Goal: Task Accomplishment & Management: Use online tool/utility

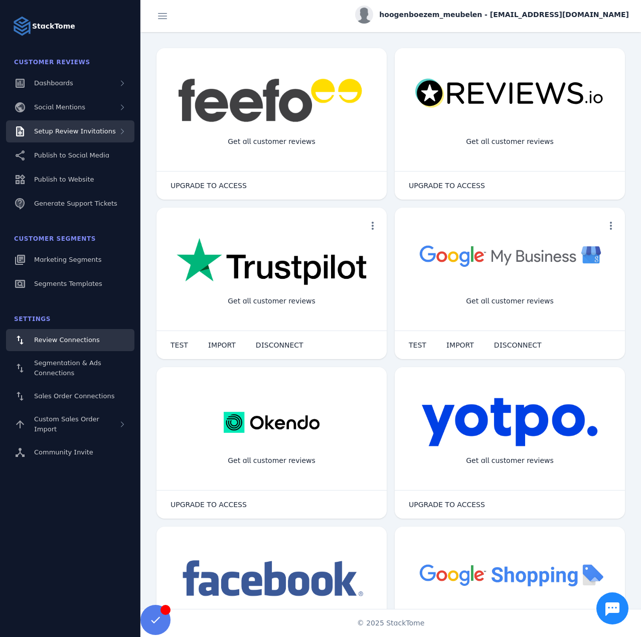
click at [85, 138] on div "Setup Review Invitations" at bounding box center [70, 131] width 128 height 22
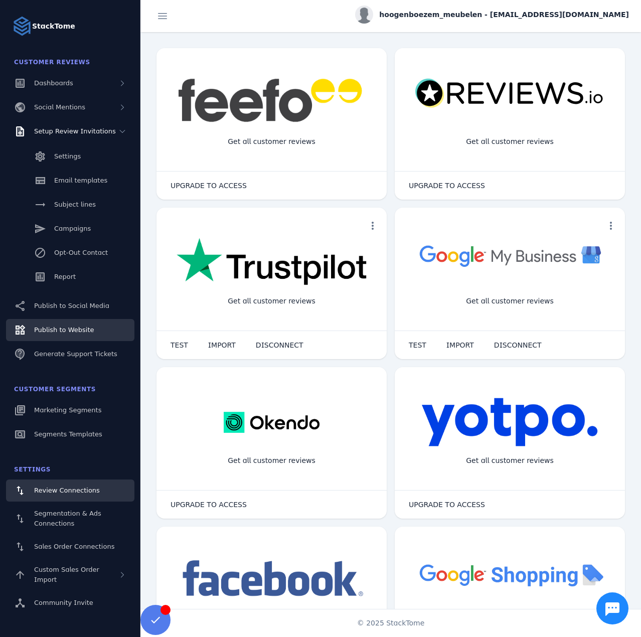
click at [60, 324] on link "Publish to Website" at bounding box center [70, 330] width 128 height 22
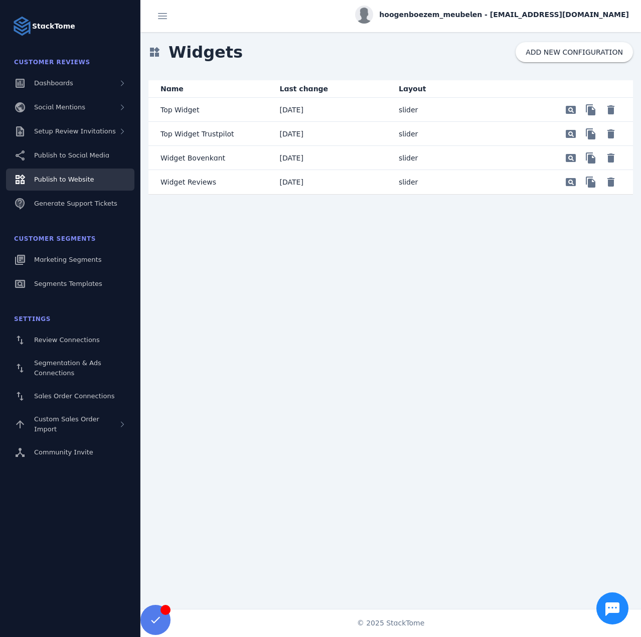
click at [206, 181] on p "Widget Reviews" at bounding box center [188, 182] width 56 height 12
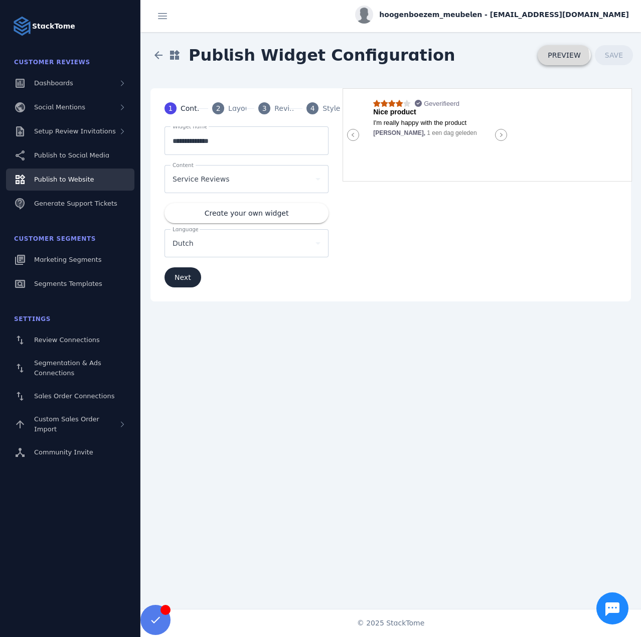
click at [556, 58] on span "PREVIEW" at bounding box center [564, 55] width 33 height 7
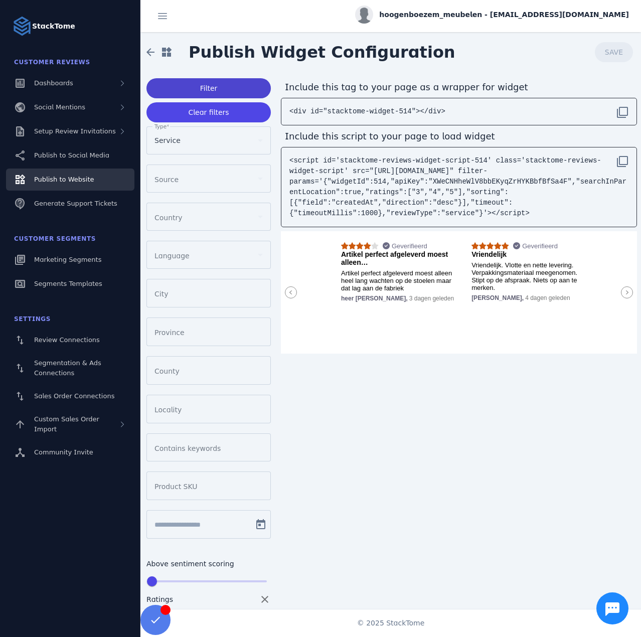
click at [201, 88] on span "Filter" at bounding box center [209, 88] width 18 height 7
click at [622, 292] on icon at bounding box center [627, 292] width 12 height 12
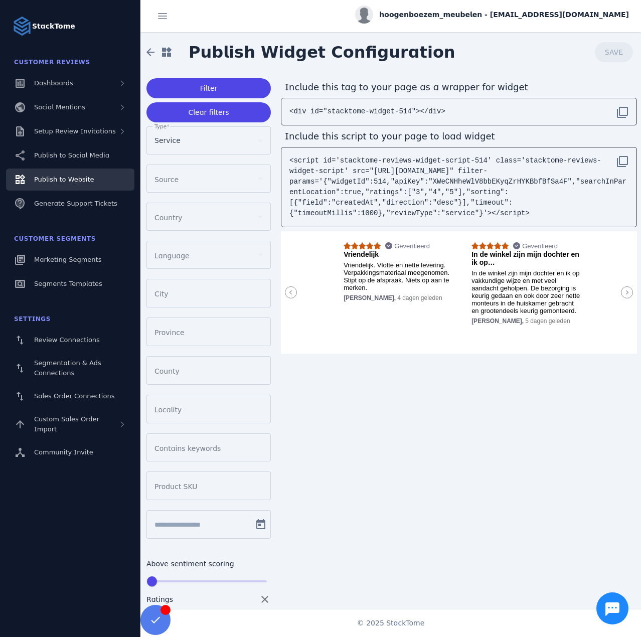
click at [622, 292] on icon at bounding box center [627, 292] width 12 height 12
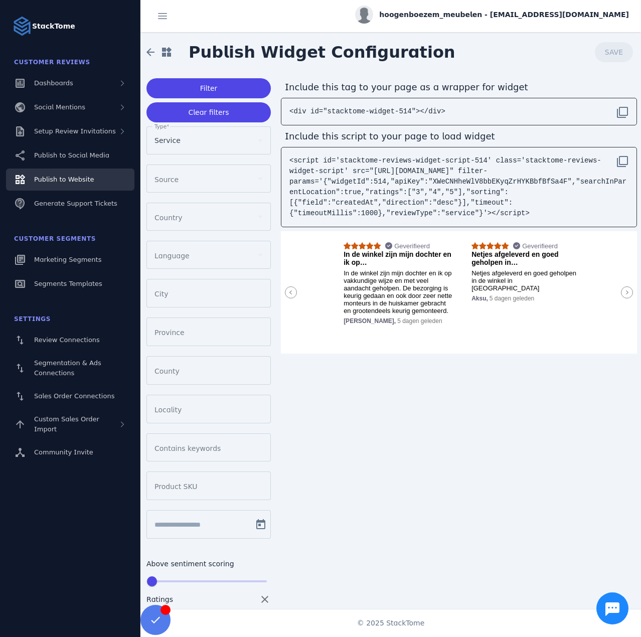
click at [622, 292] on icon at bounding box center [627, 292] width 12 height 12
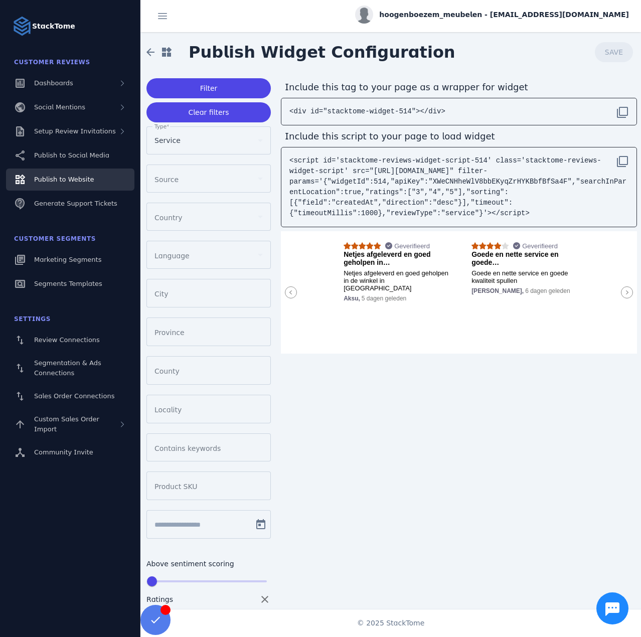
click at [622, 292] on icon at bounding box center [627, 292] width 12 height 12
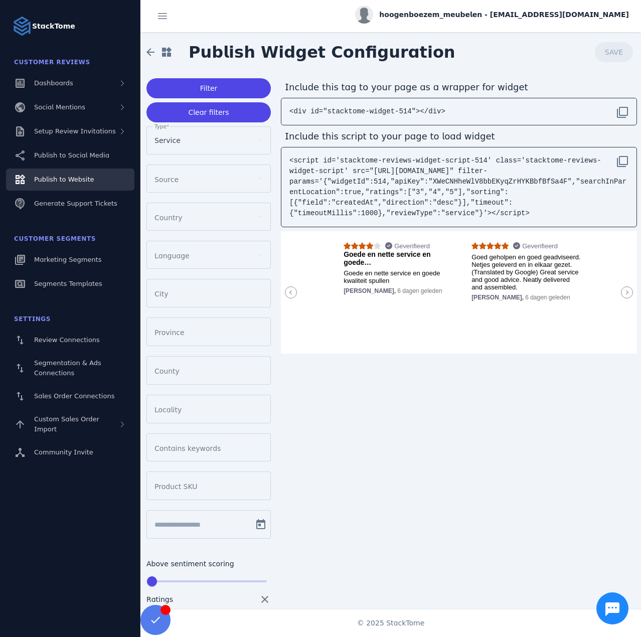
click at [622, 292] on icon at bounding box center [627, 292] width 12 height 12
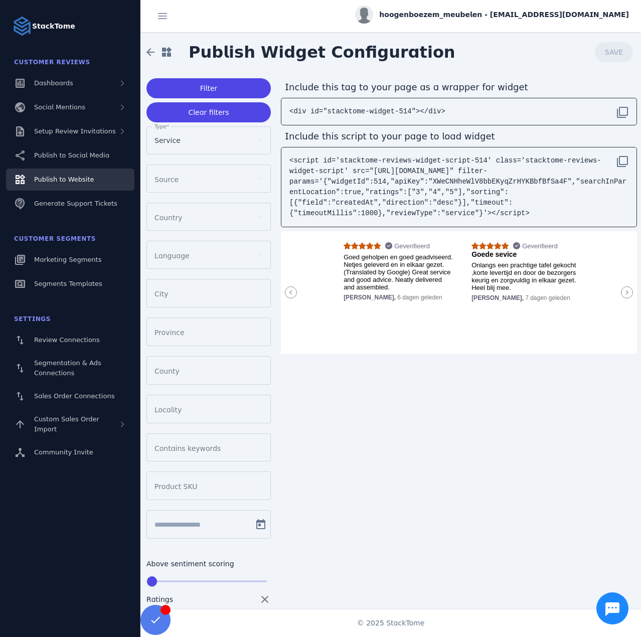
click at [622, 292] on icon at bounding box center [627, 292] width 12 height 12
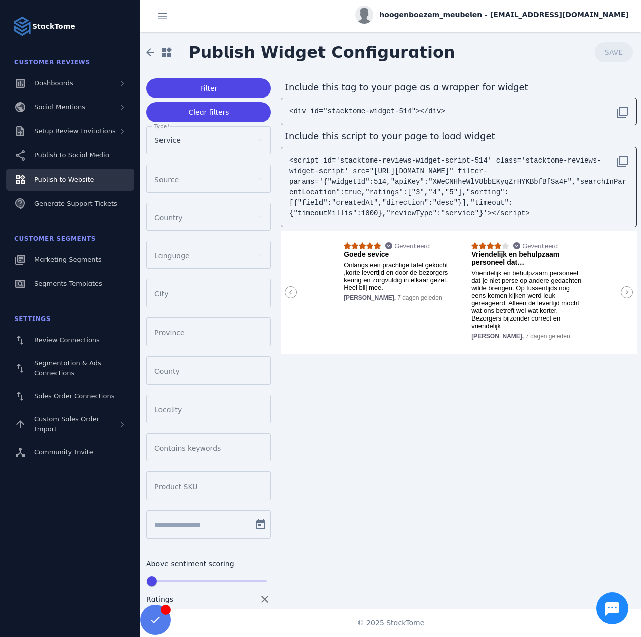
click at [622, 292] on icon at bounding box center [627, 292] width 12 height 12
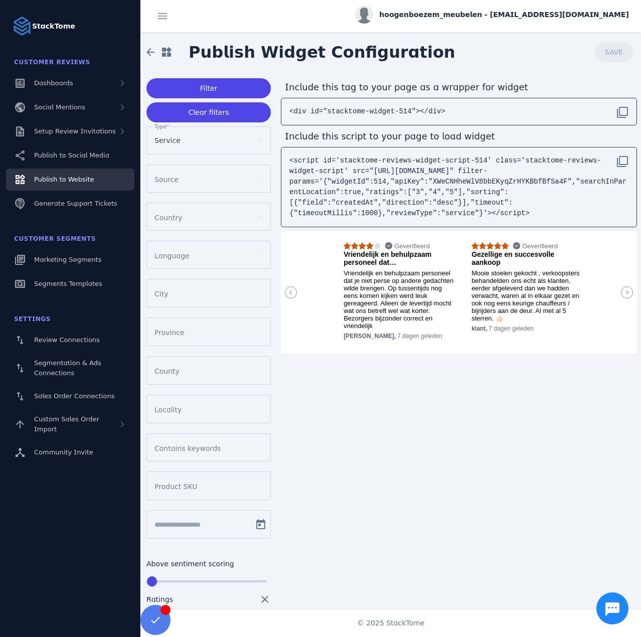
click at [622, 292] on icon at bounding box center [627, 292] width 12 height 12
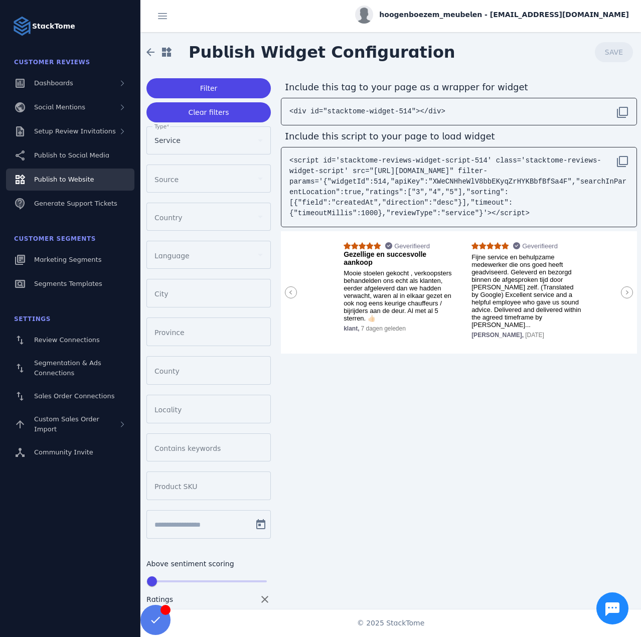
click at [622, 292] on icon at bounding box center [627, 292] width 12 height 12
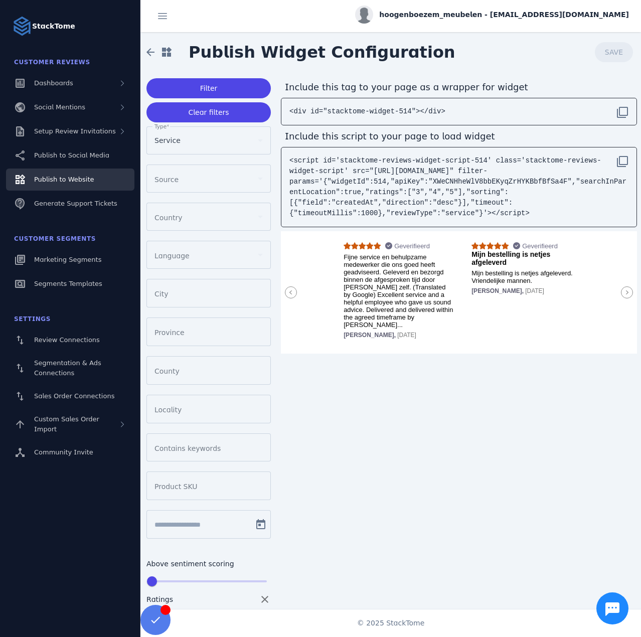
click at [622, 292] on icon at bounding box center [627, 292] width 12 height 12
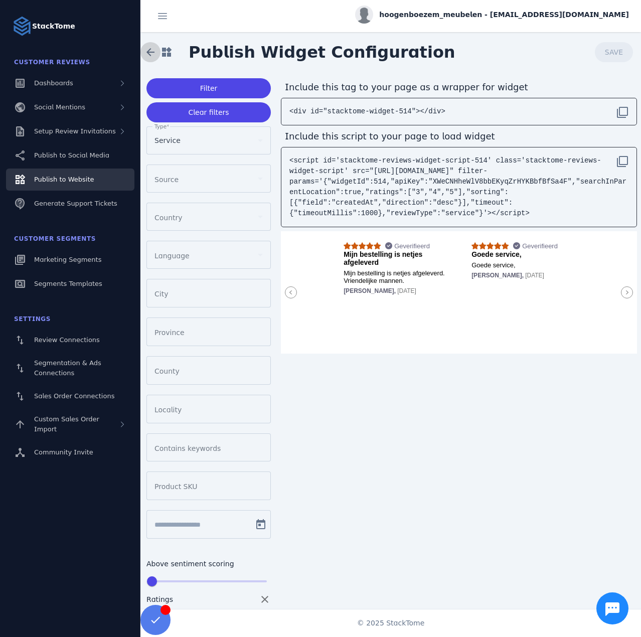
click at [146, 55] on span at bounding box center [150, 52] width 24 height 24
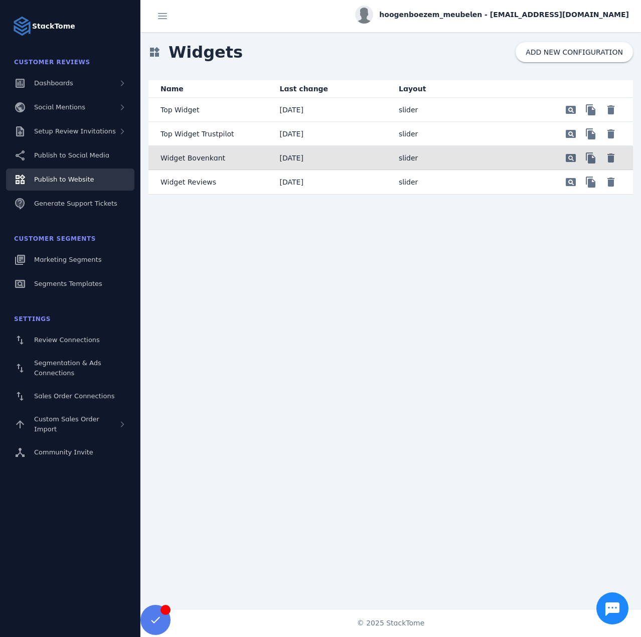
click at [474, 156] on mat-cell "slider" at bounding box center [450, 158] width 119 height 24
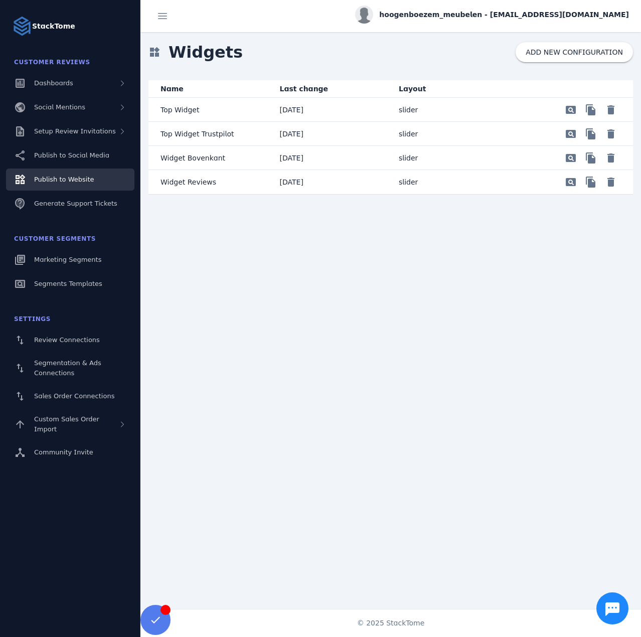
click at [278, 158] on mat-cell "[DATE]" at bounding box center [331, 158] width 119 height 24
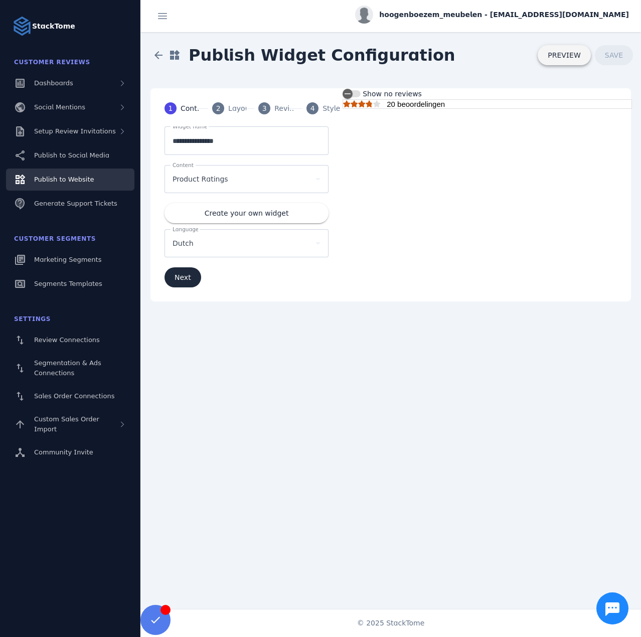
click at [556, 54] on span "PREVIEW" at bounding box center [564, 55] width 33 height 7
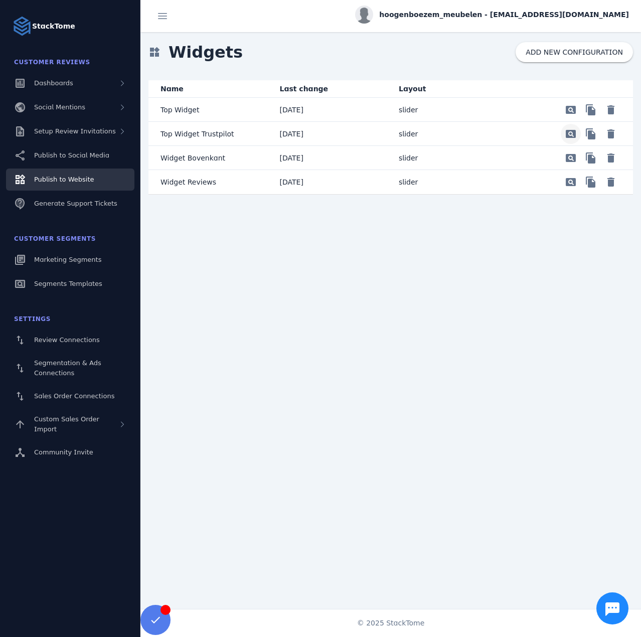
click at [568, 122] on span "Preview" at bounding box center [571, 110] width 24 height 24
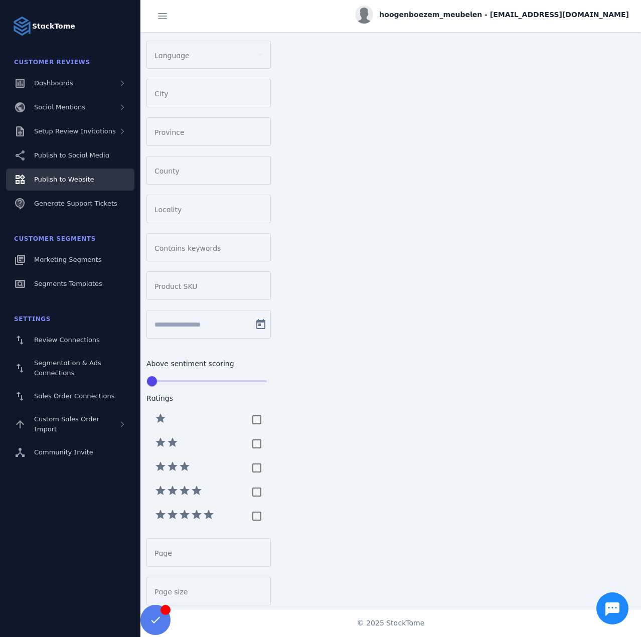
scroll to position [240, 0]
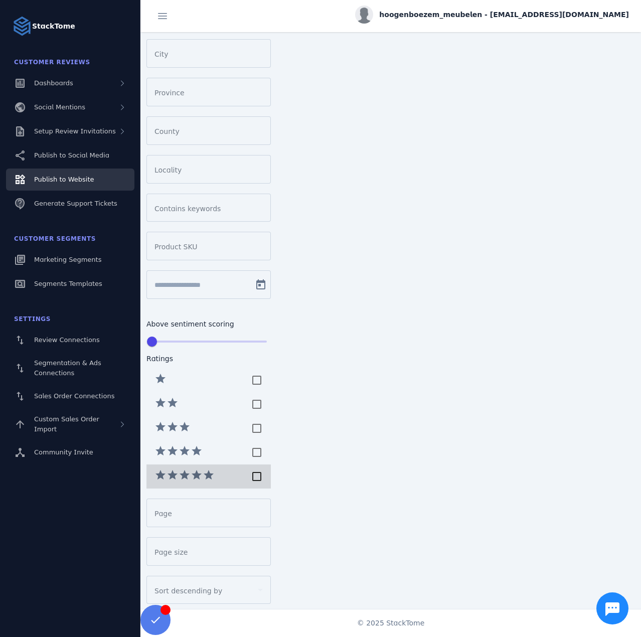
drag, startPoint x: 257, startPoint y: 464, endPoint x: 259, endPoint y: 440, distance: 23.7
click at [257, 466] on div at bounding box center [257, 476] width 20 height 20
click at [259, 444] on div at bounding box center [257, 454] width 20 height 20
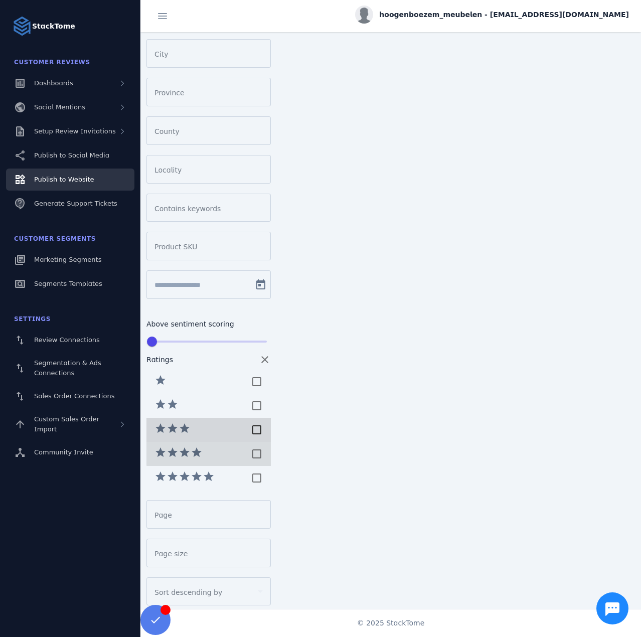
click at [258, 424] on div at bounding box center [257, 430] width 20 height 20
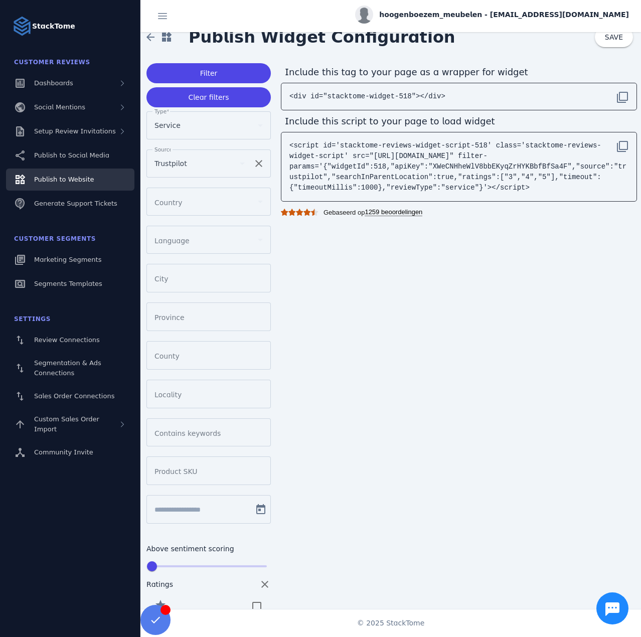
scroll to position [0, 0]
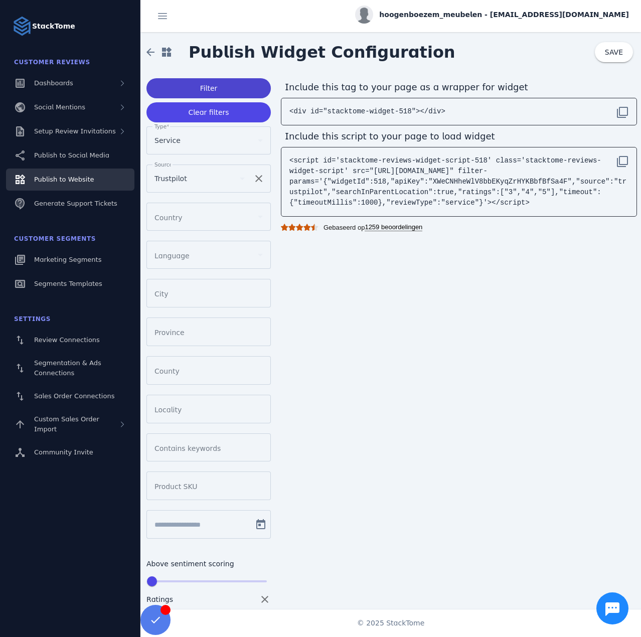
click at [209, 85] on span "Filter" at bounding box center [209, 88] width 18 height 7
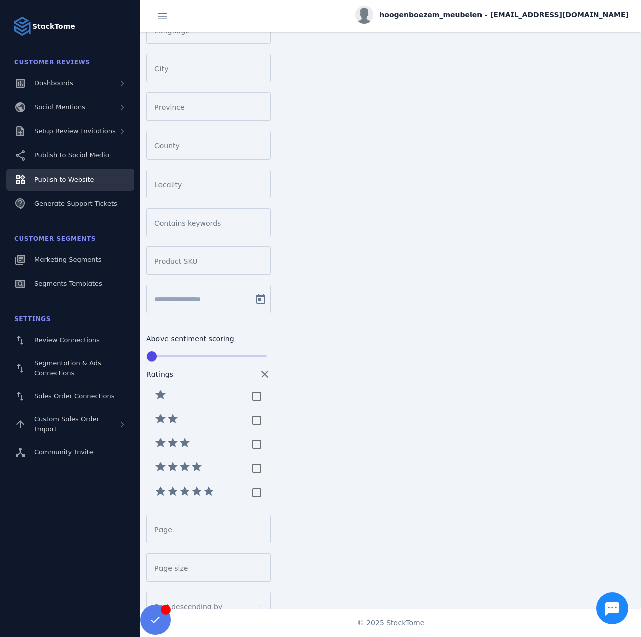
scroll to position [241, 0]
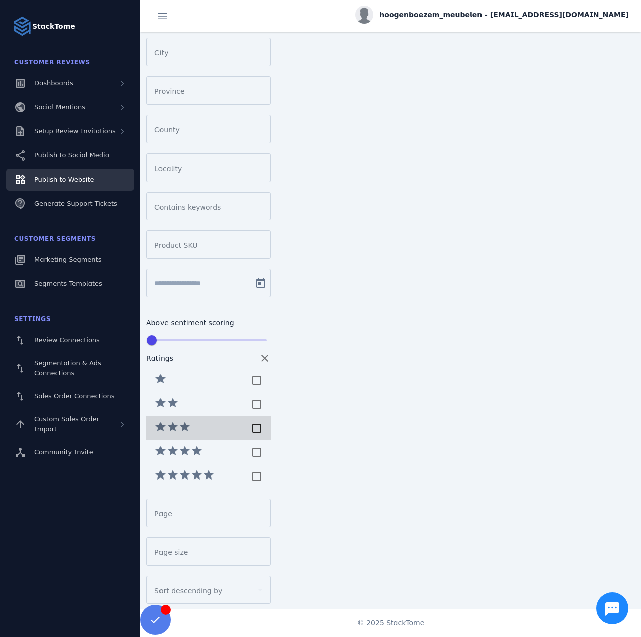
click at [256, 419] on div at bounding box center [257, 428] width 20 height 20
click at [256, 442] on div at bounding box center [257, 452] width 20 height 20
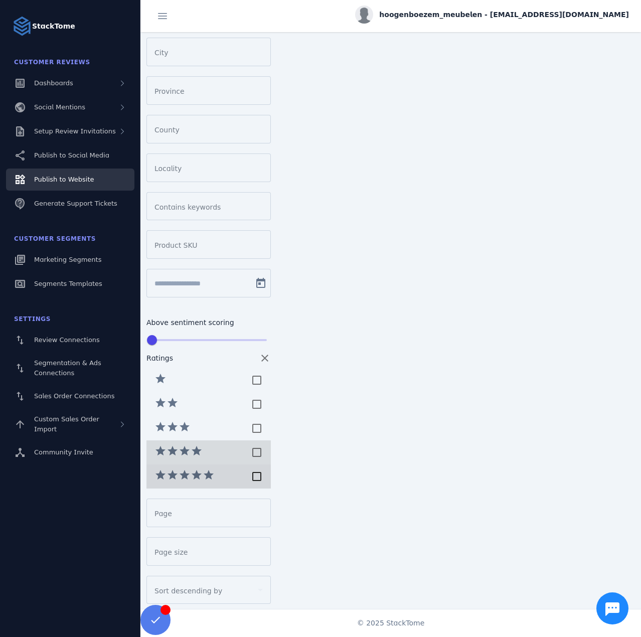
click at [255, 466] on div at bounding box center [257, 476] width 20 height 20
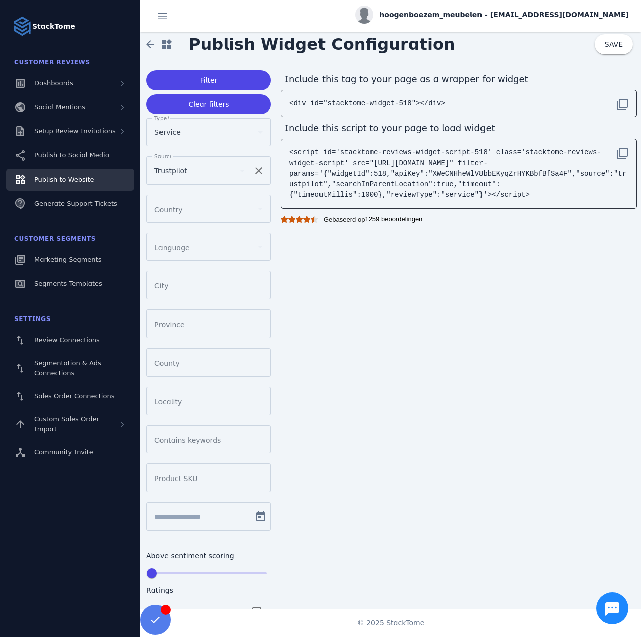
scroll to position [0, 0]
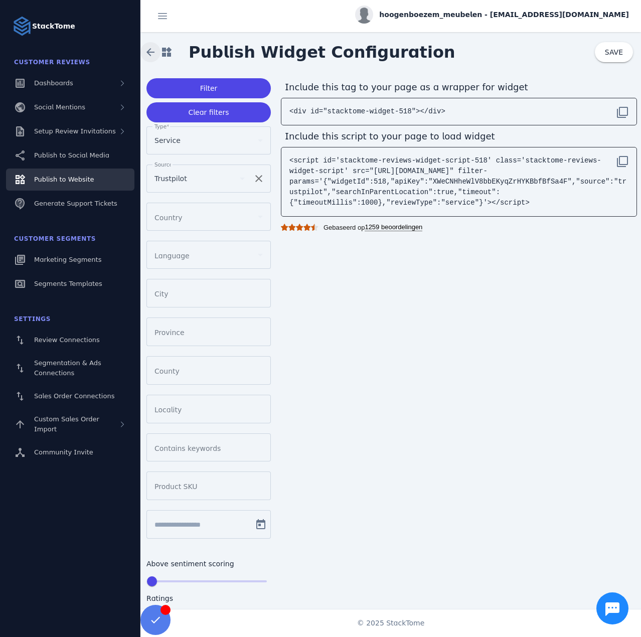
click at [148, 48] on span at bounding box center [150, 52] width 24 height 24
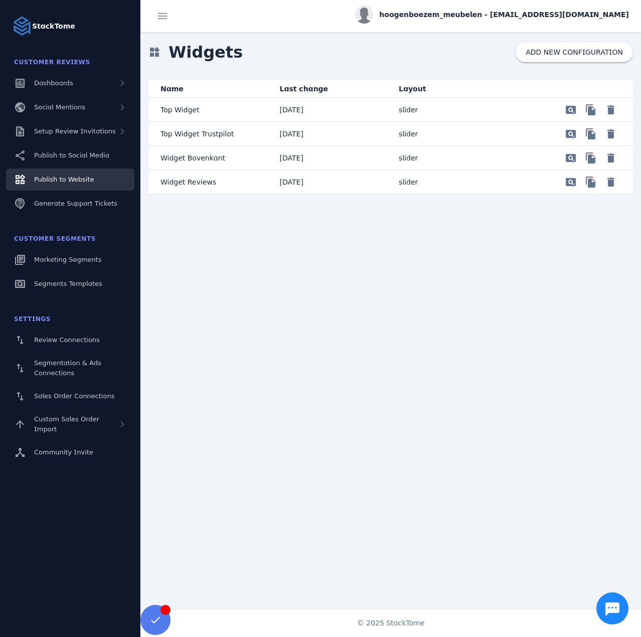
click at [210, 183] on mat-cell "Widget Reviews" at bounding box center [209, 182] width 123 height 24
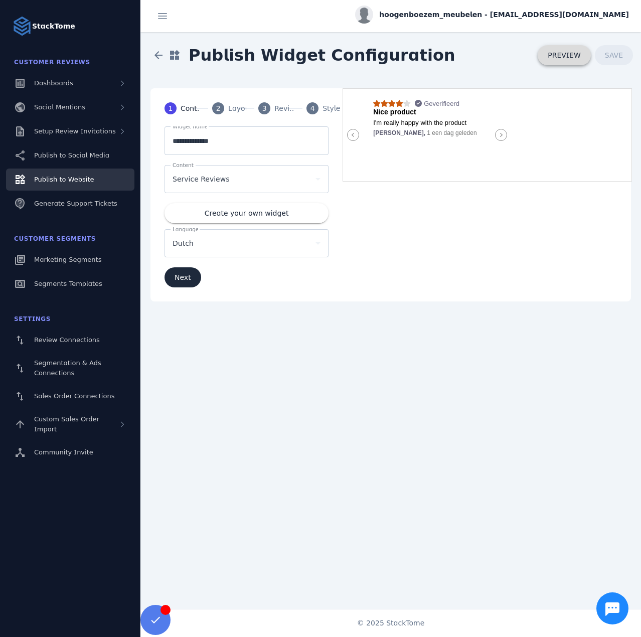
click at [571, 59] on span "PREVIEW" at bounding box center [564, 55] width 33 height 7
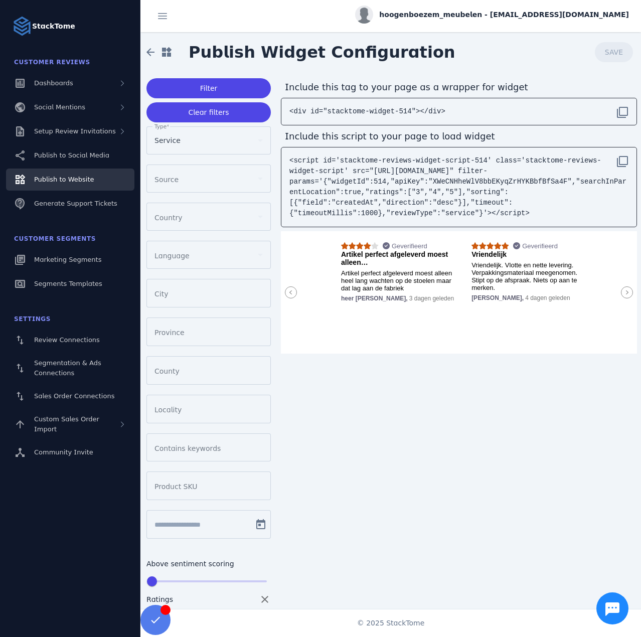
click at [494, 14] on span "hoogenboezem_meubelen - [EMAIL_ADDRESS][DOMAIN_NAME]" at bounding box center [504, 15] width 250 height 11
click at [583, 92] on span "Sign out" at bounding box center [597, 97] width 29 height 12
